Goal: Navigation & Orientation: Find specific page/section

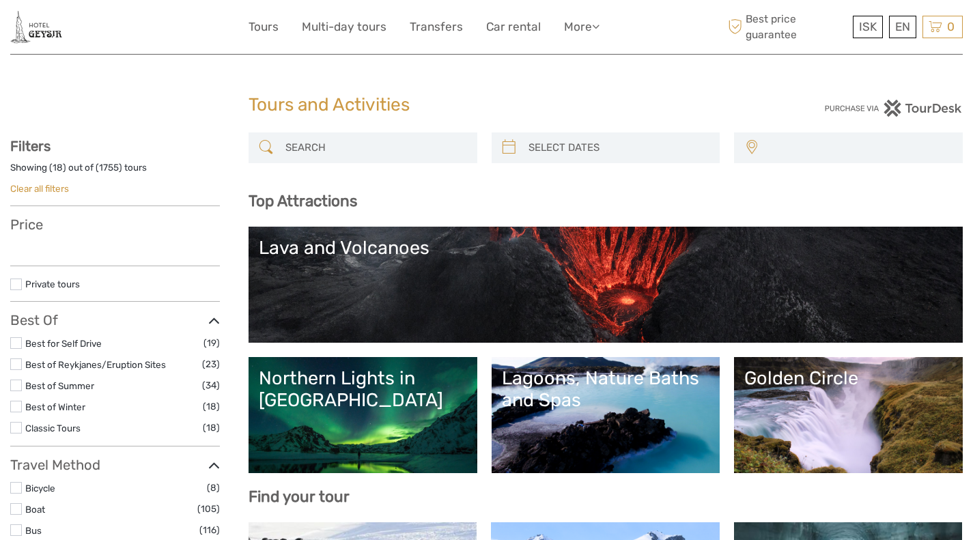
select select
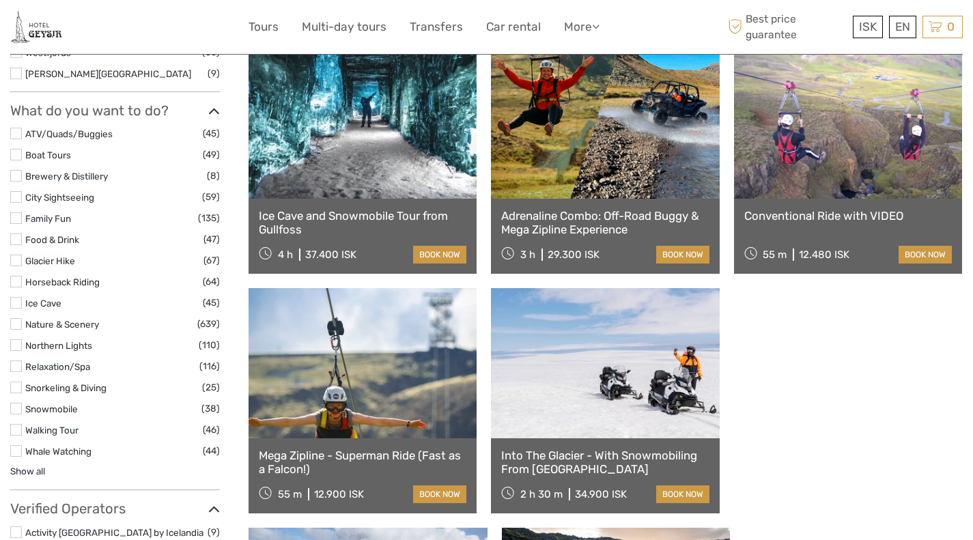
scroll to position [1191, 0]
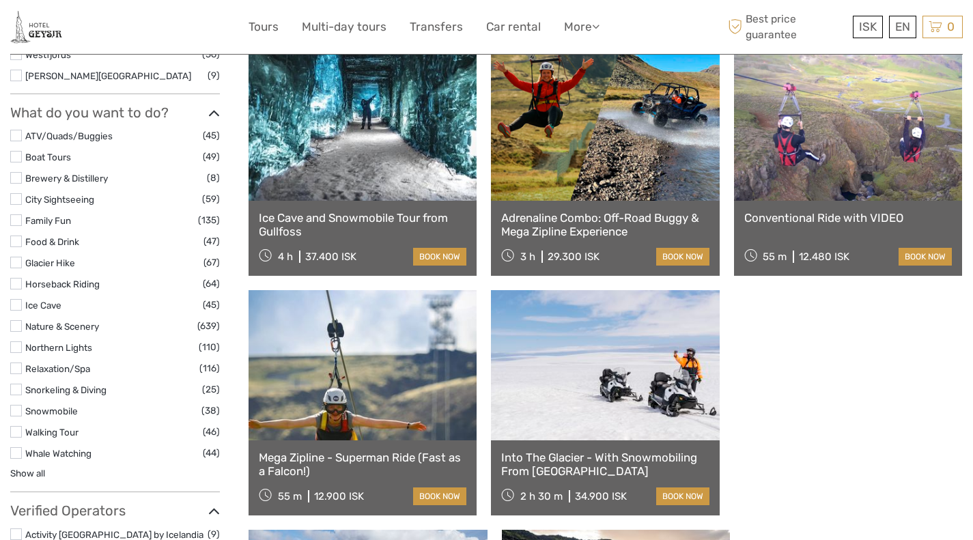
click at [13, 283] on label at bounding box center [16, 284] width 12 height 12
click at [0, 0] on input "checkbox" at bounding box center [0, 0] width 0 height 0
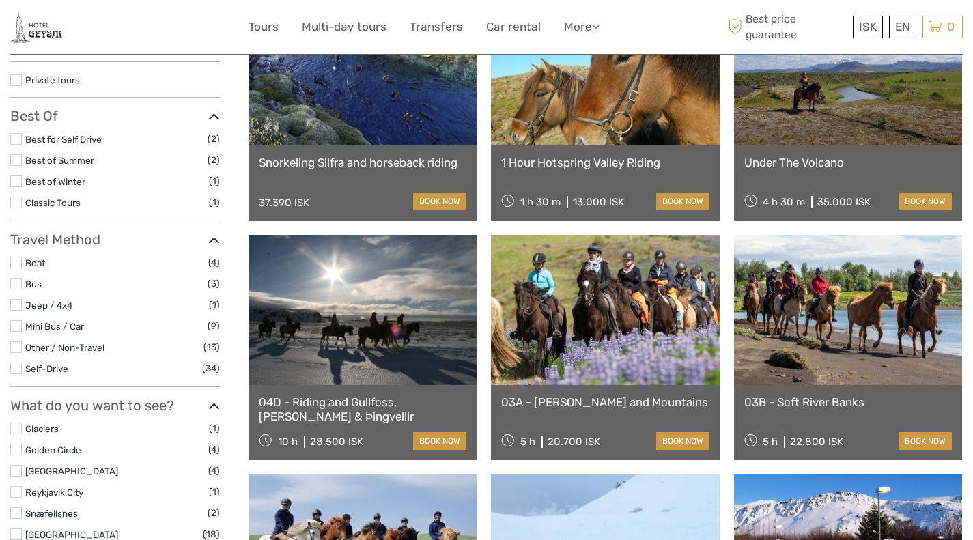
scroll to position [77, 0]
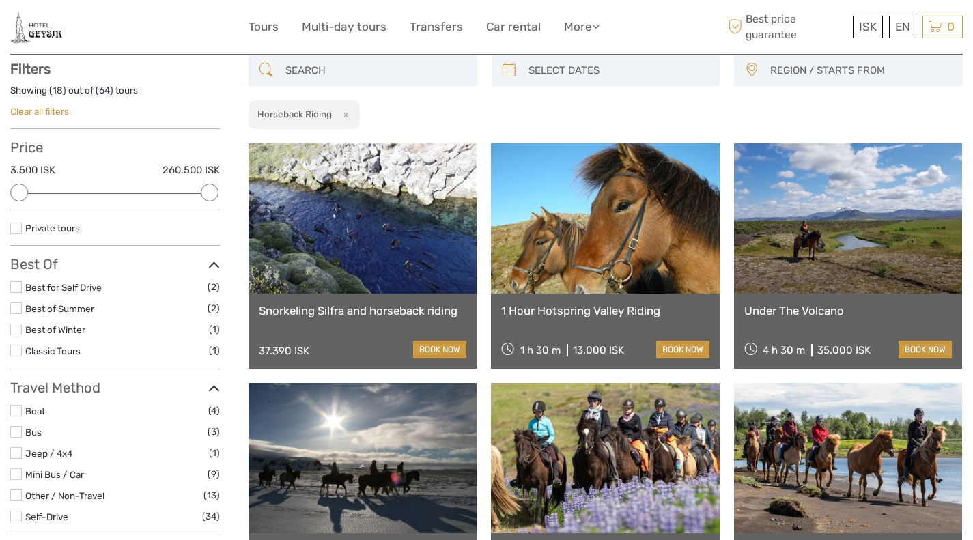
click at [40, 31] on img at bounding box center [36, 26] width 52 height 33
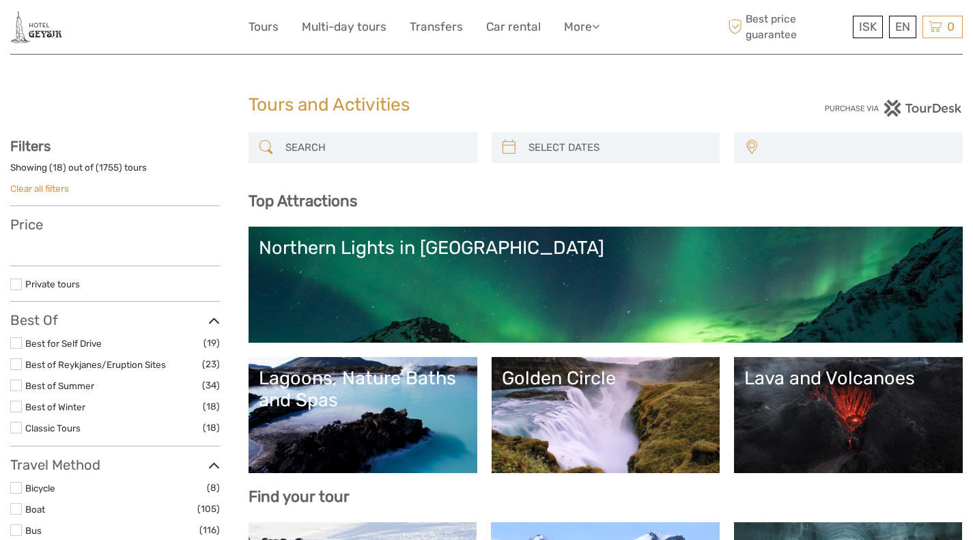
select select
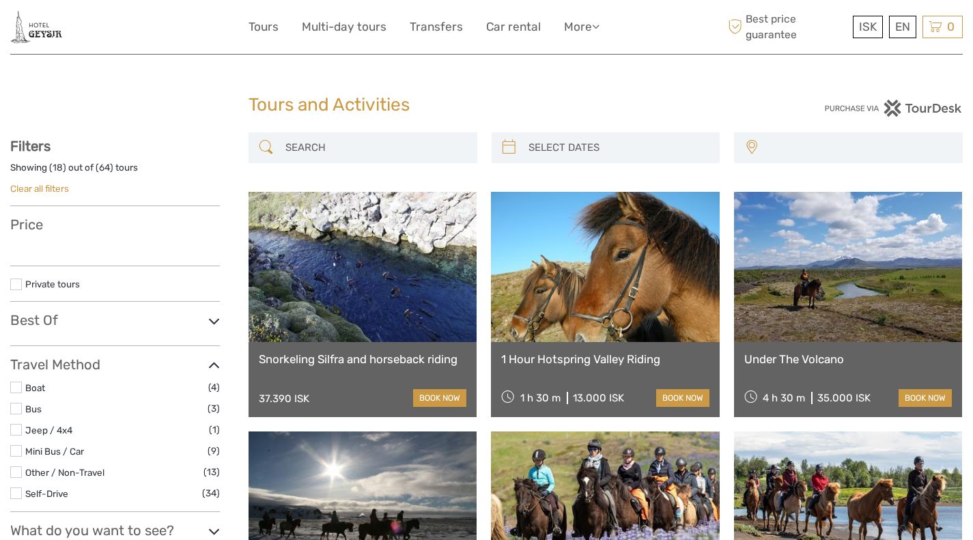
select select
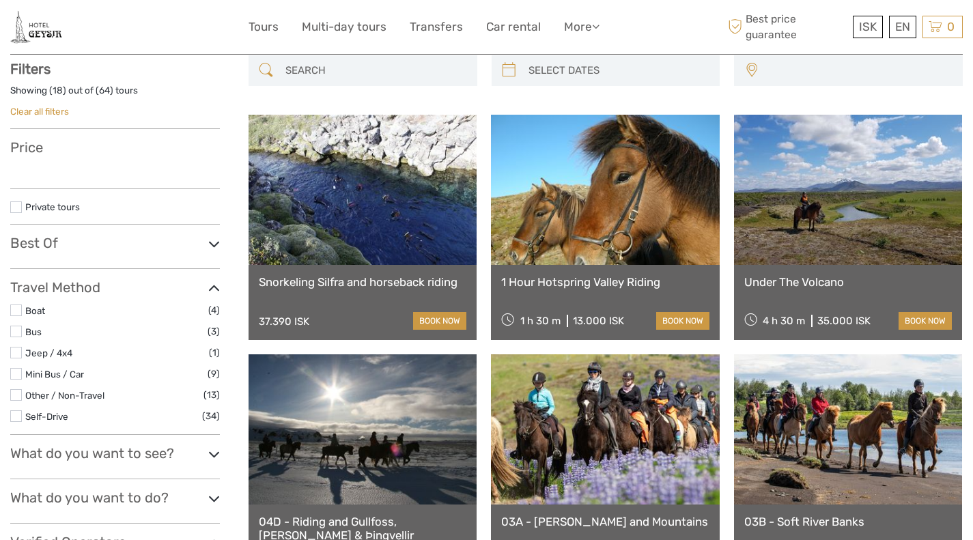
select select
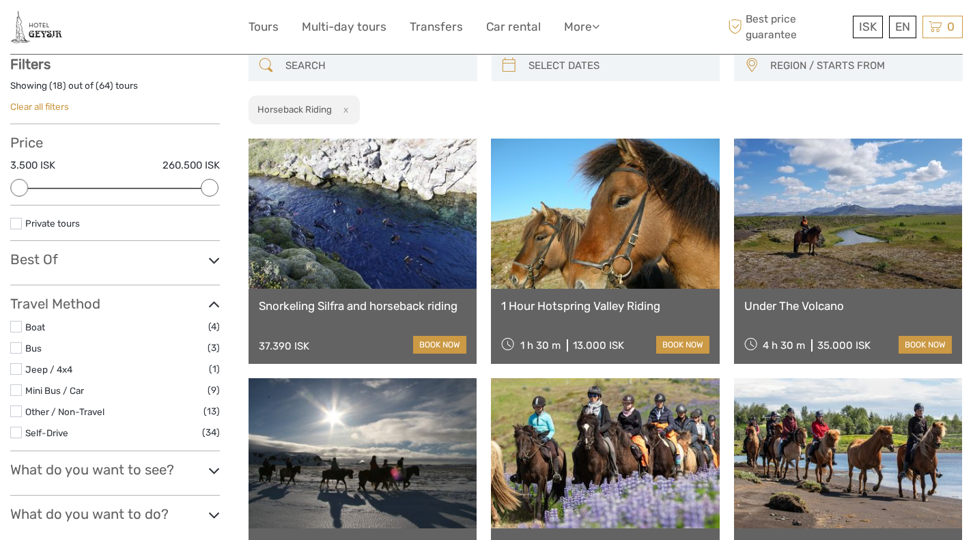
click at [39, 31] on img at bounding box center [36, 26] width 52 height 33
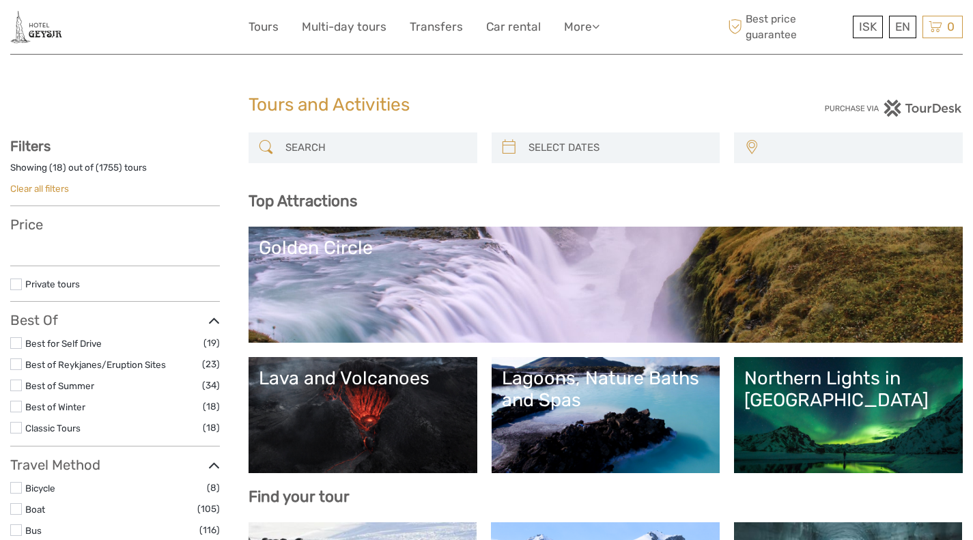
select select
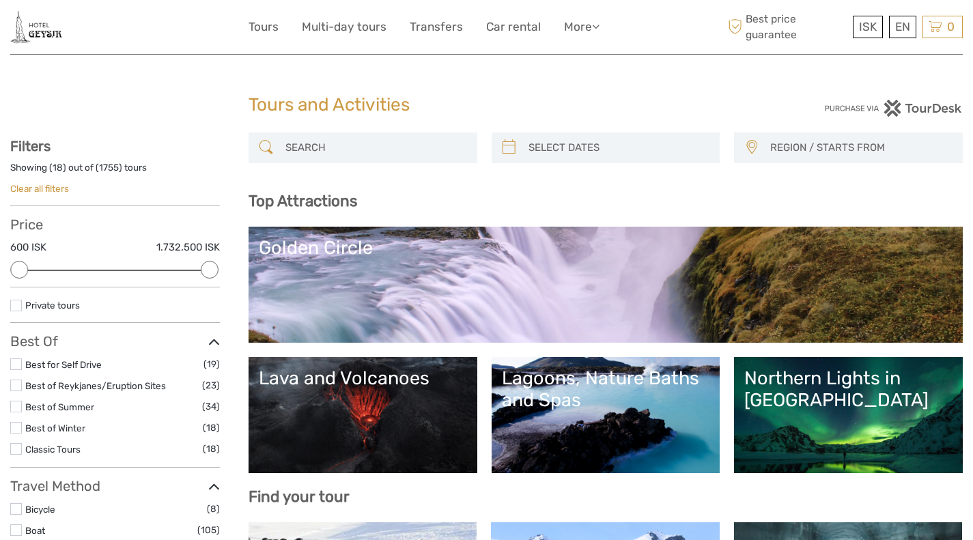
click at [39, 31] on img at bounding box center [36, 26] width 52 height 33
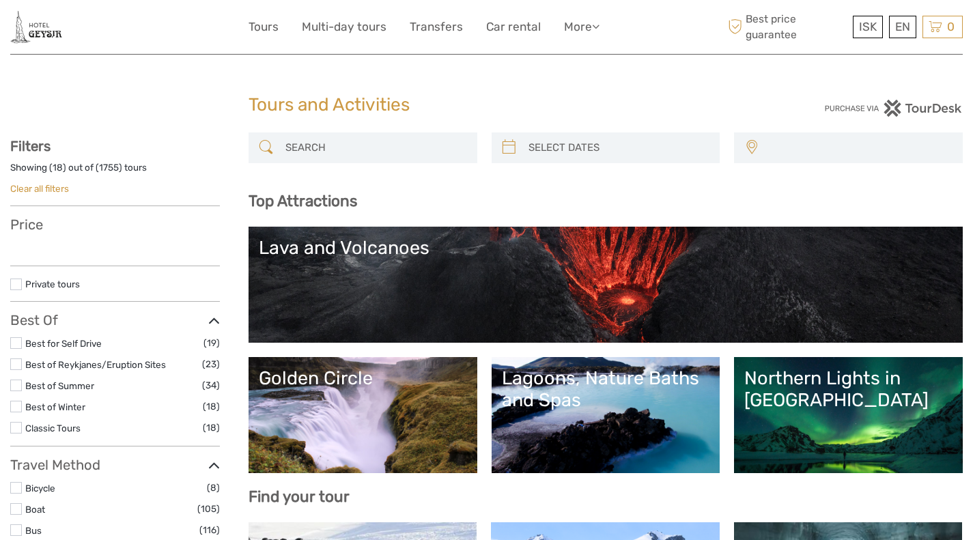
select select
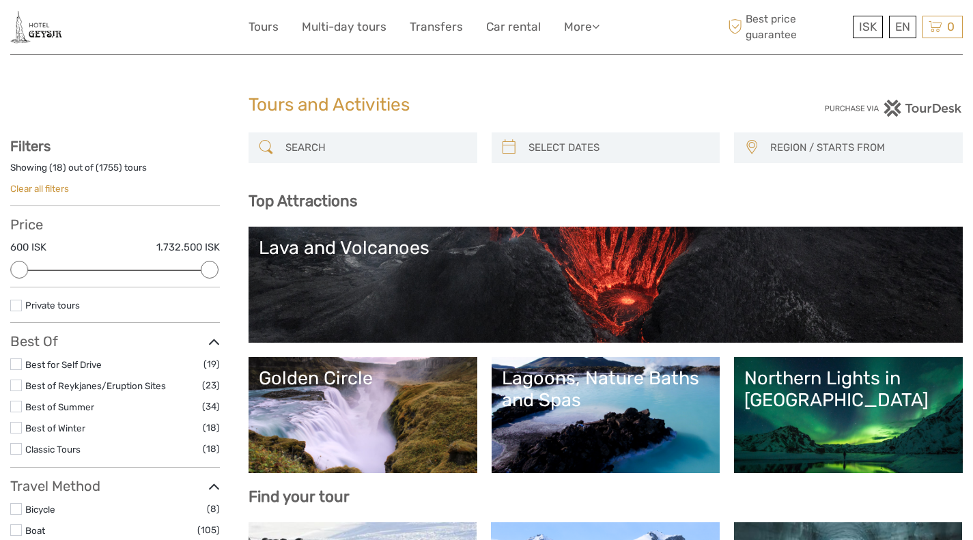
click at [39, 31] on img at bounding box center [36, 26] width 52 height 33
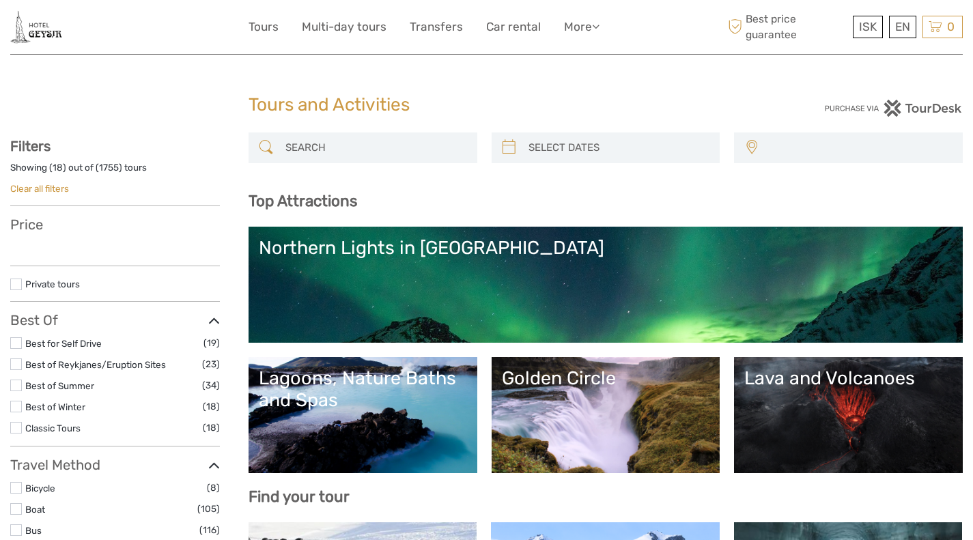
select select
click at [39, 31] on img at bounding box center [36, 26] width 52 height 33
select select
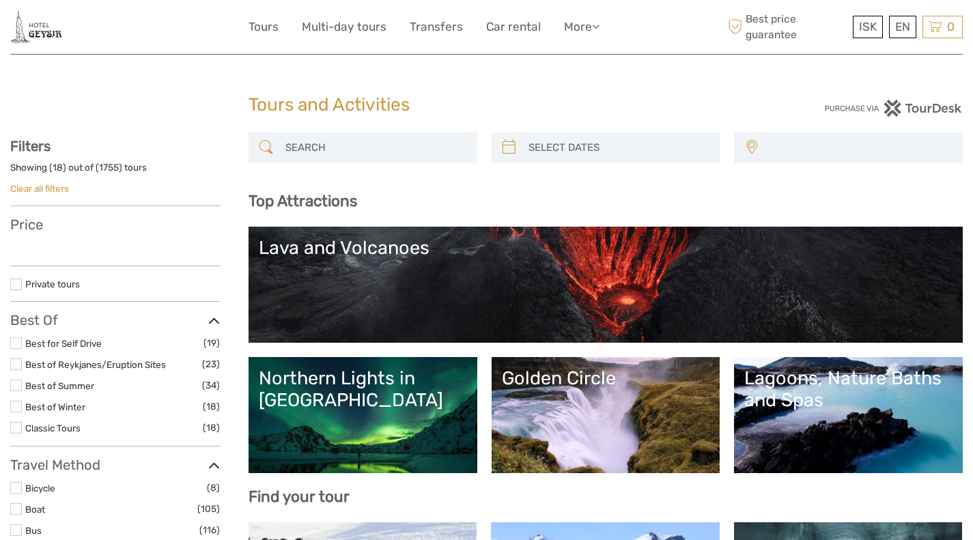
select select
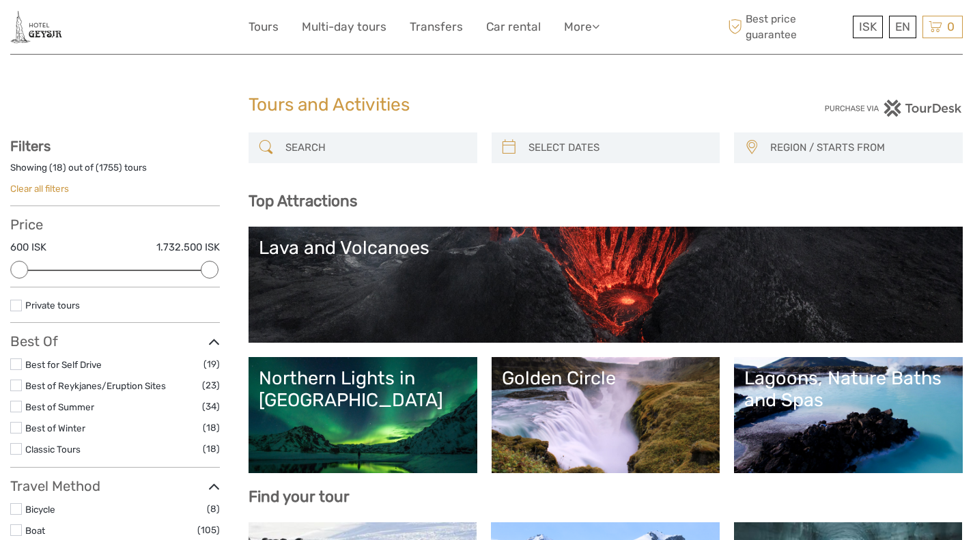
click at [39, 31] on img at bounding box center [36, 26] width 52 height 33
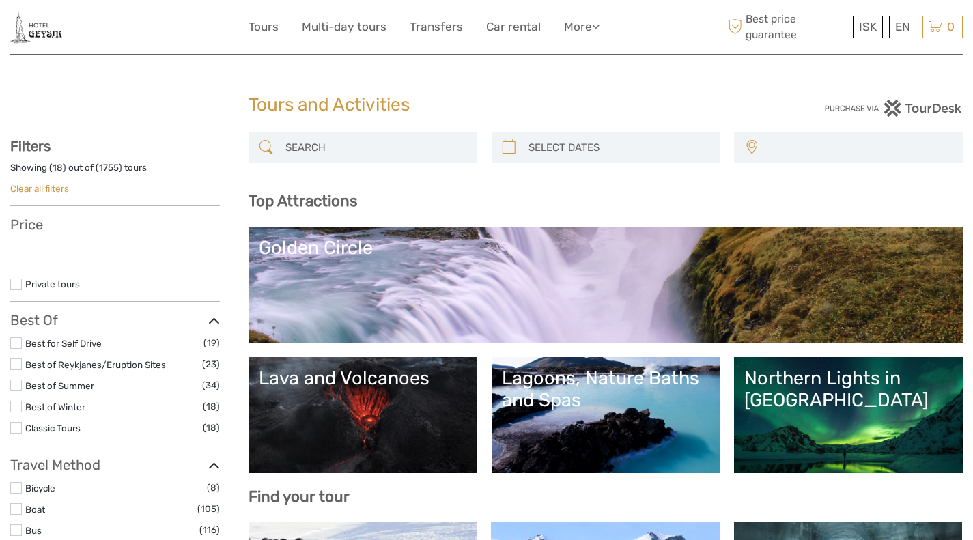
select select
